Goal: Task Accomplishment & Management: Manage account settings

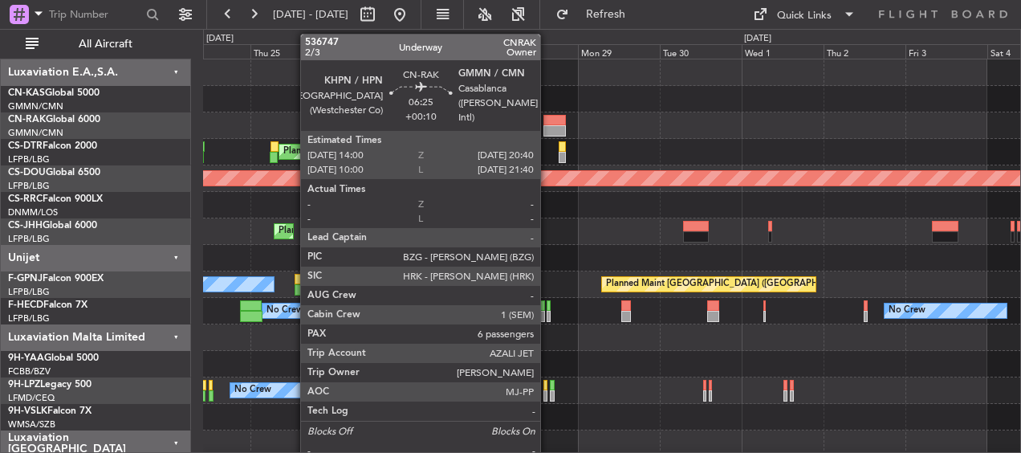
click at [548, 123] on div at bounding box center [554, 120] width 23 height 11
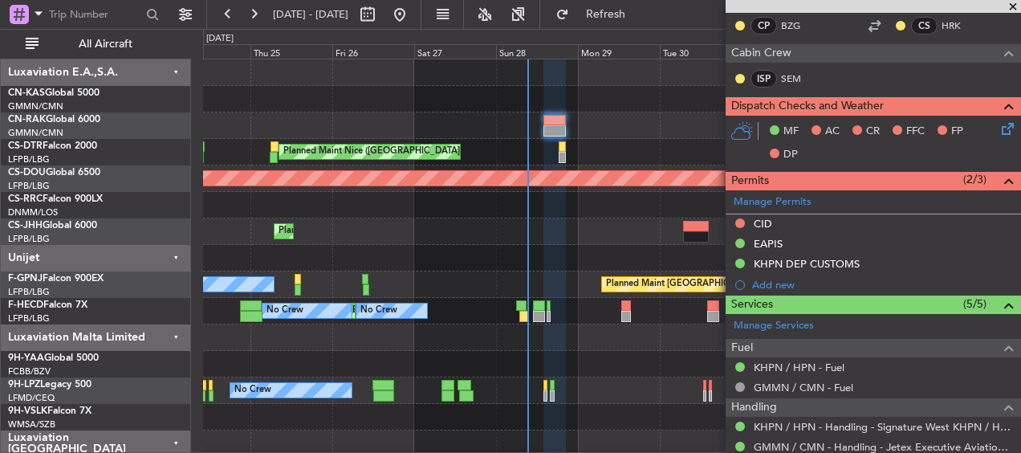
scroll to position [148, 0]
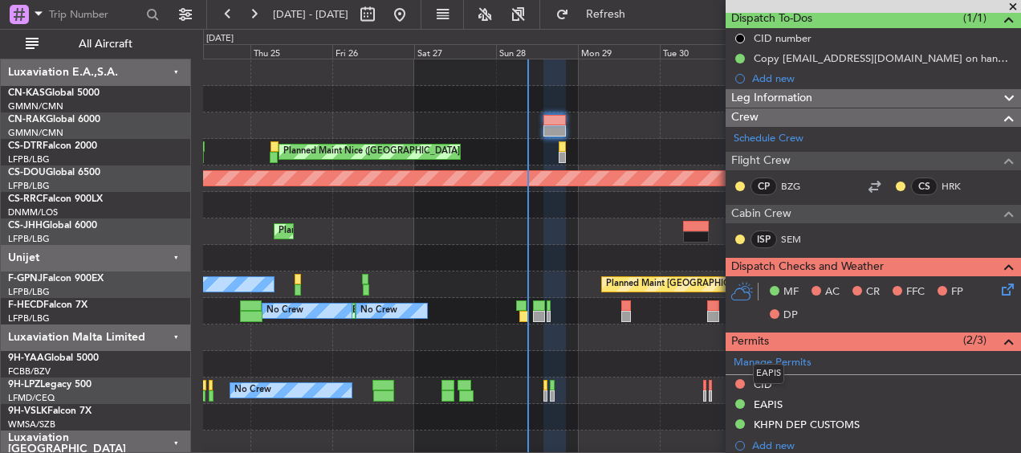
click at [764, 384] on mat-tooltip-component "EAPIS" at bounding box center [768, 373] width 54 height 43
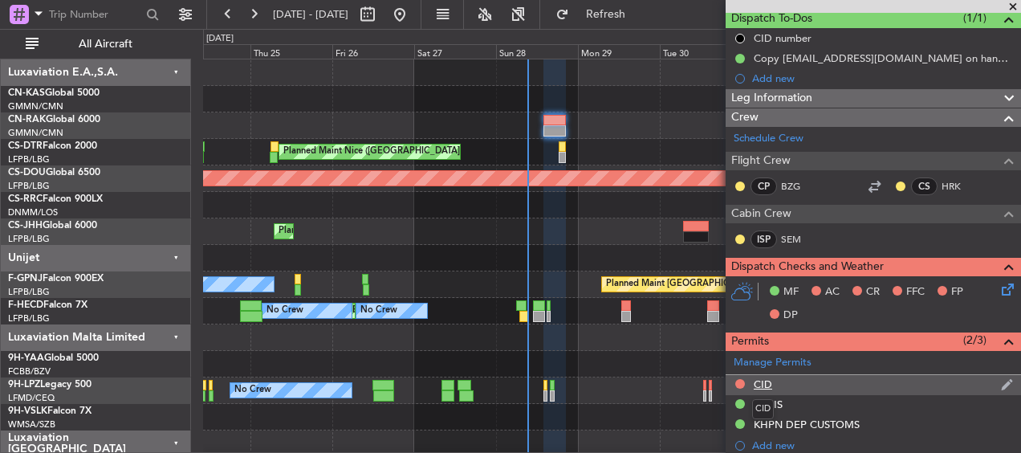
click at [766, 385] on div "CID" at bounding box center [762, 384] width 18 height 14
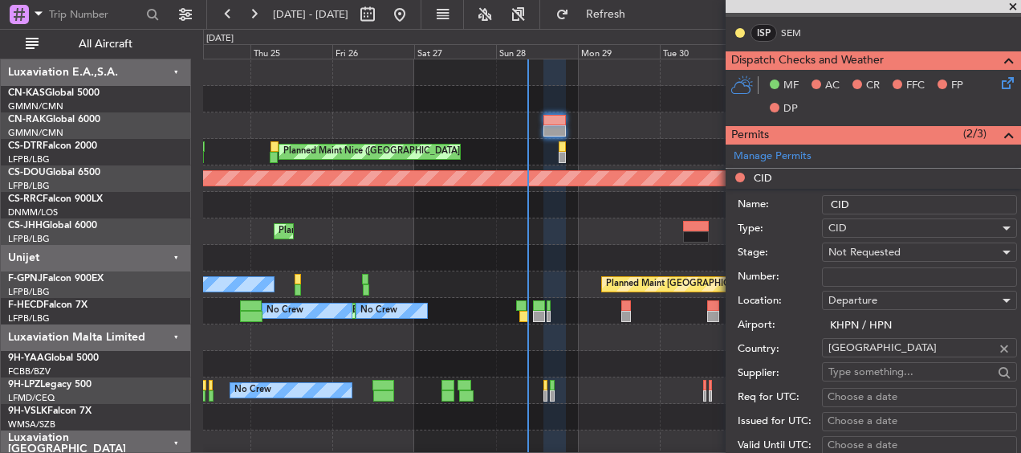
scroll to position [388, 0]
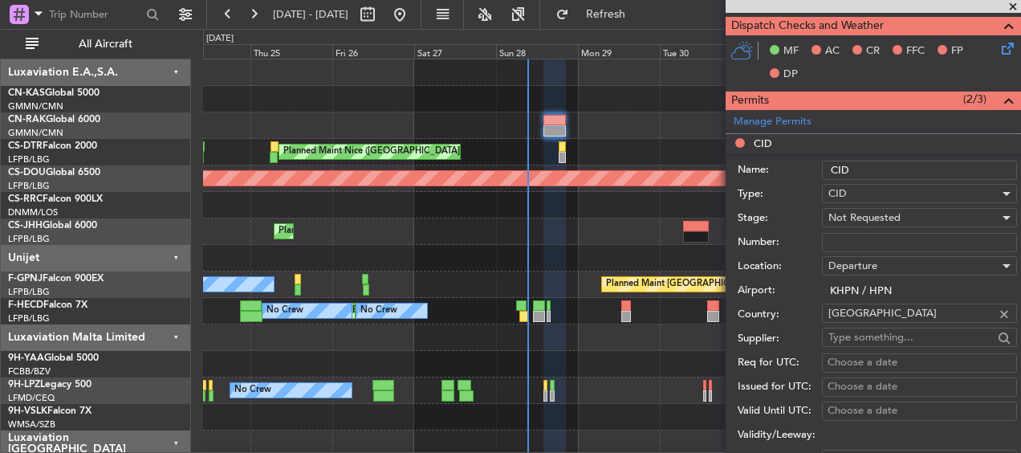
click at [884, 164] on input "CID" at bounding box center [919, 169] width 195 height 19
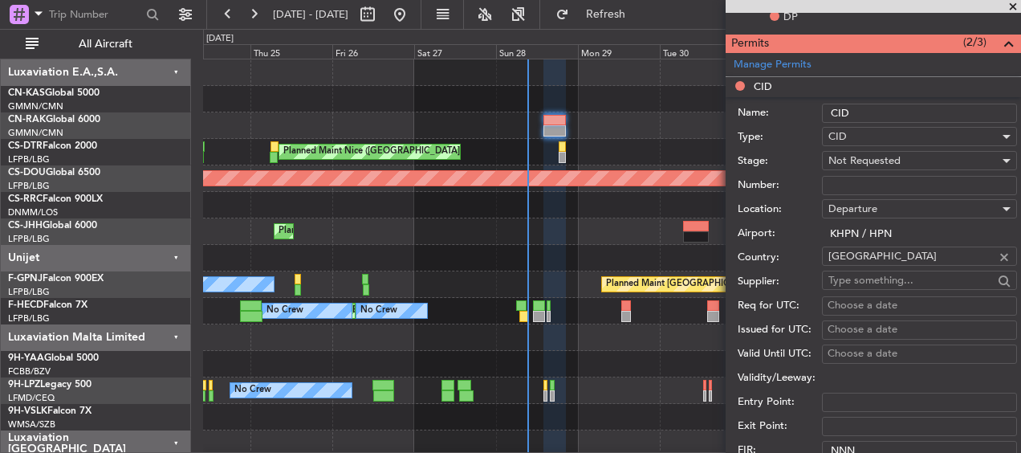
scroll to position [469, 0]
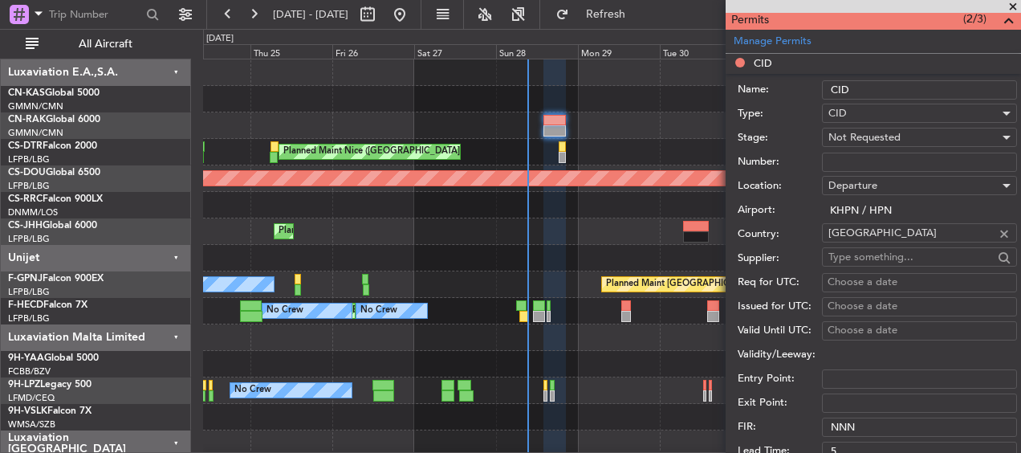
click at [856, 167] on input "Number:" at bounding box center [919, 161] width 195 height 19
type input "156"
click at [801, 164] on label "Number:" at bounding box center [779, 162] width 84 height 16
click at [822, 164] on input "156" at bounding box center [919, 161] width 195 height 19
click at [860, 136] on span "Not Requested" at bounding box center [864, 137] width 72 height 14
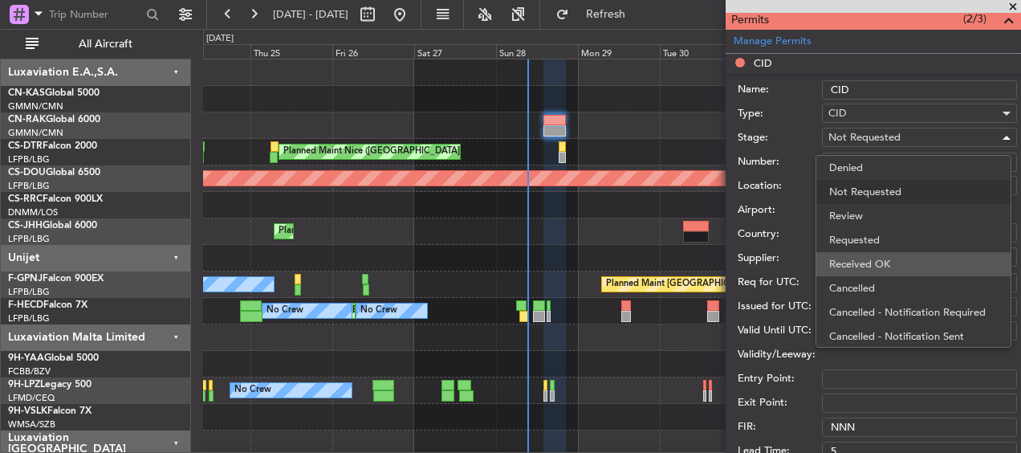
click at [846, 257] on span "Received OK" at bounding box center [913, 264] width 169 height 24
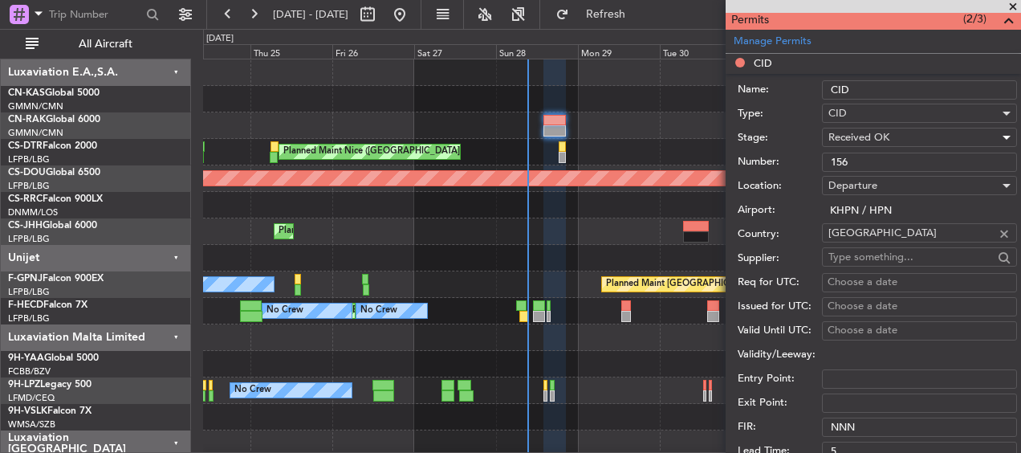
click at [795, 193] on div "Location: Departure" at bounding box center [876, 186] width 279 height 24
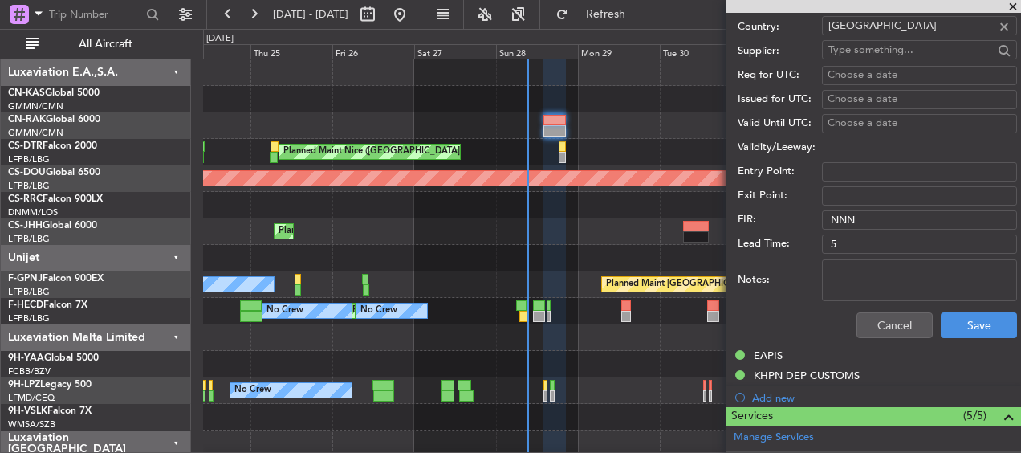
scroll to position [709, 0]
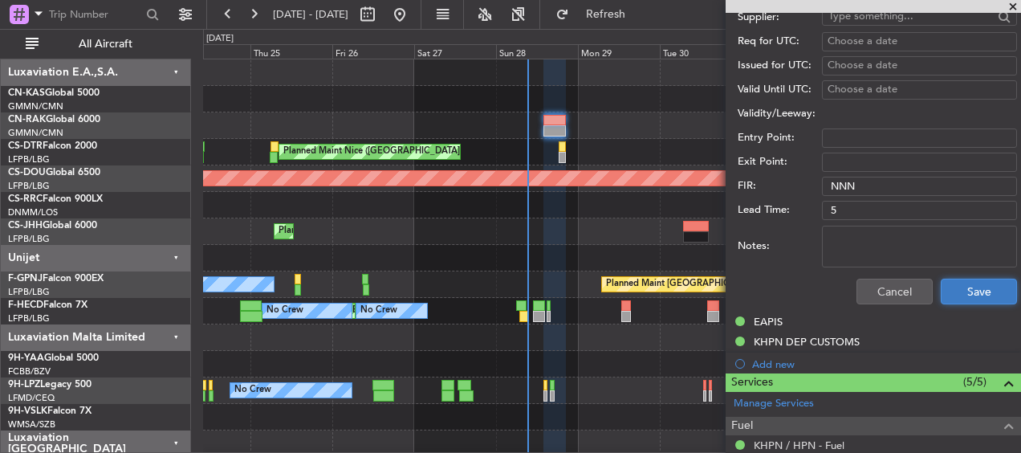
click at [949, 279] on button "Save" at bounding box center [978, 291] width 76 height 26
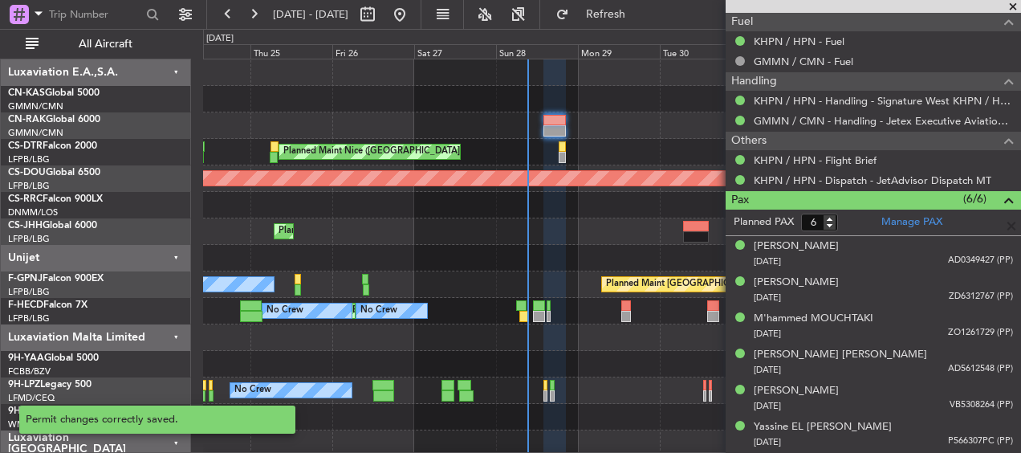
scroll to position [230, 0]
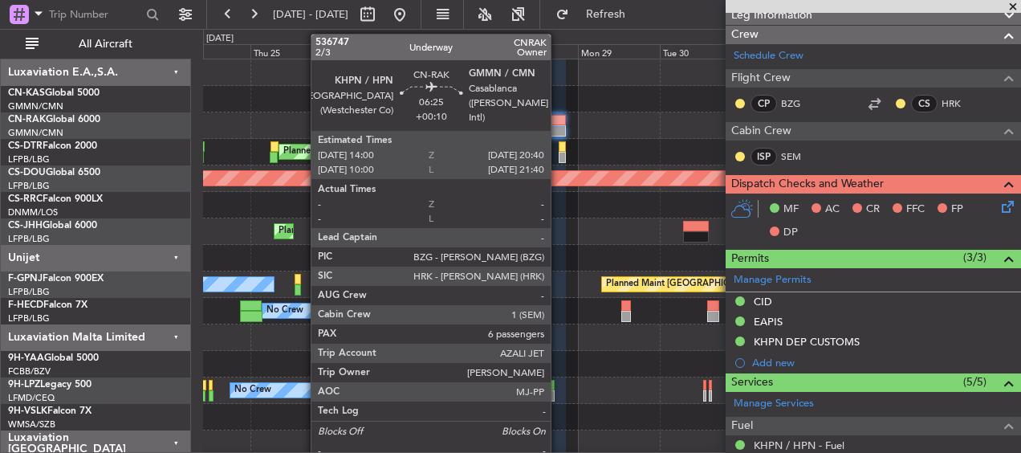
click at [550, 115] on div at bounding box center [554, 120] width 23 height 11
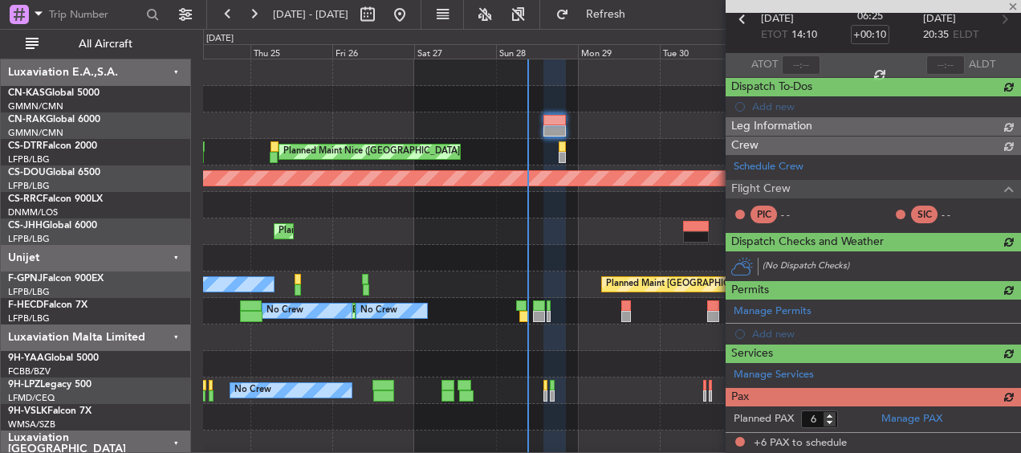
scroll to position [0, 0]
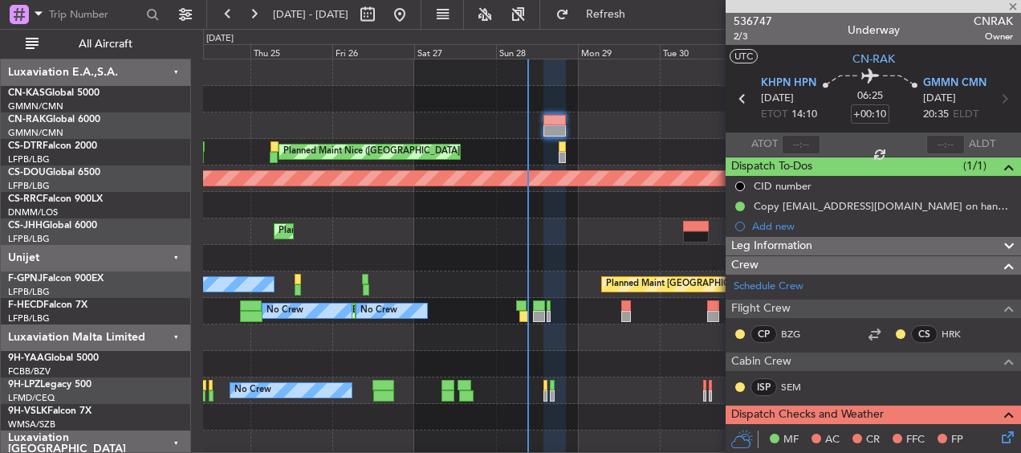
click at [1009, 5] on div at bounding box center [872, 6] width 295 height 13
click at [1012, 4] on div at bounding box center [872, 6] width 295 height 13
click at [1011, 5] on span at bounding box center [1013, 7] width 16 height 14
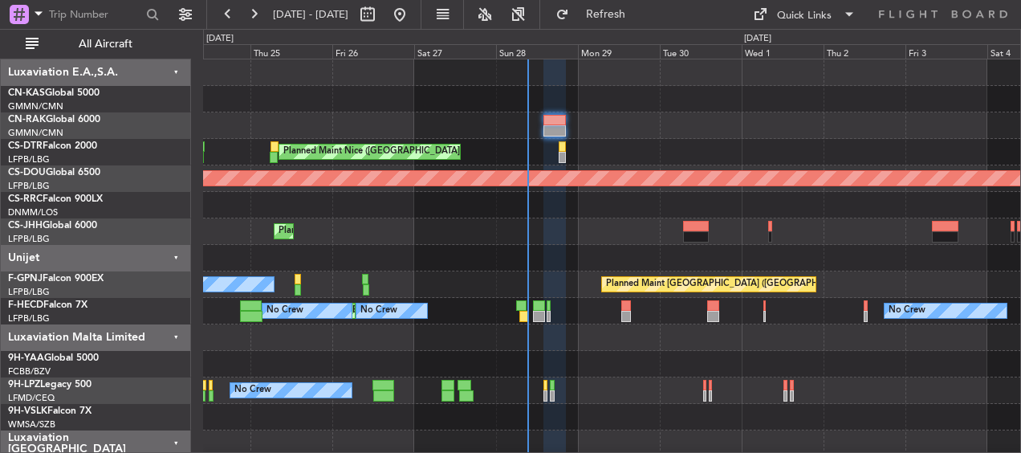
type input "0"
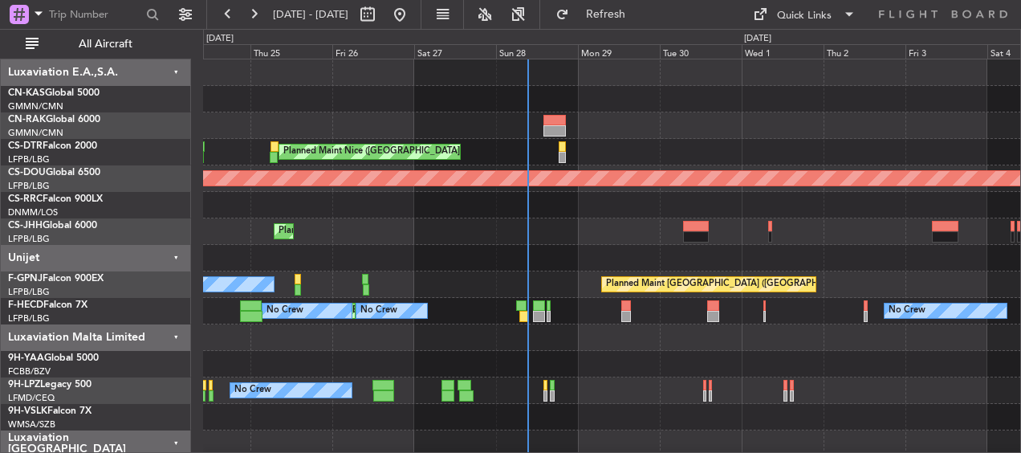
click at [554, 117] on div at bounding box center [554, 120] width 23 height 11
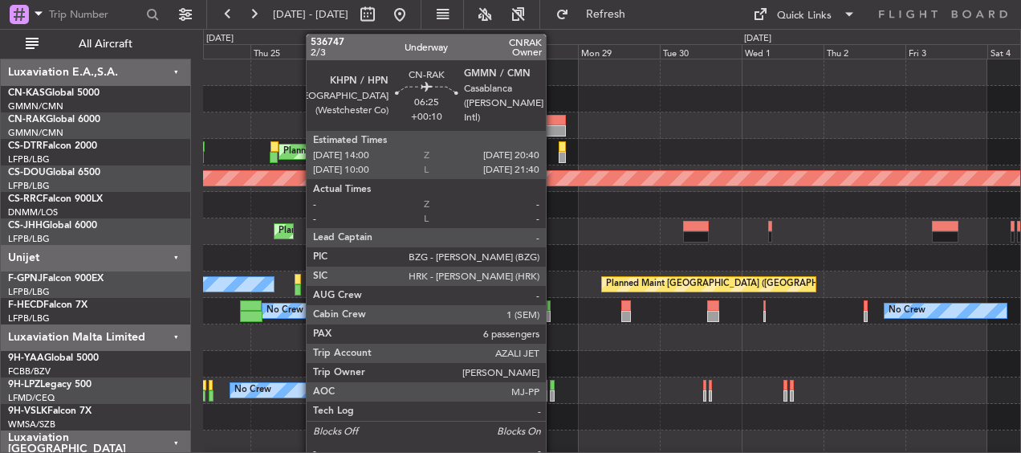
click at [554, 117] on div at bounding box center [554, 120] width 23 height 11
click at [552, 119] on div at bounding box center [554, 120] width 23 height 11
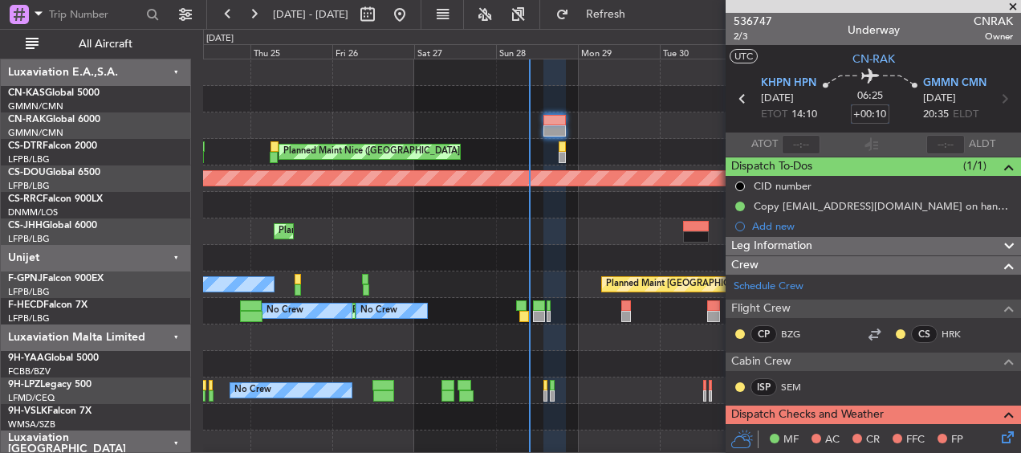
click at [873, 111] on input "+00:10" at bounding box center [870, 113] width 39 height 19
click at [661, 74] on div at bounding box center [612, 72] width 818 height 26
type input "+00:05"
